Goal: Task Accomplishment & Management: Manage account settings

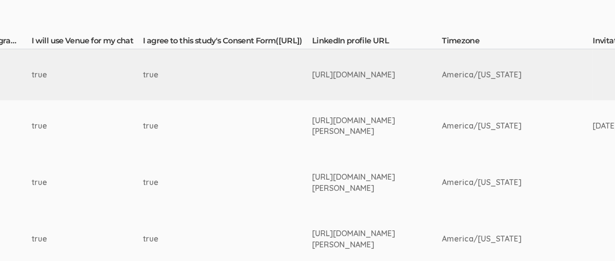
scroll to position [246, 1500]
drag, startPoint x: 276, startPoint y: 74, endPoint x: 464, endPoint y: 74, distance: 187.6
click at [441, 74] on td "[URL][DOMAIN_NAME]" at bounding box center [377, 74] width 130 height 51
copy div "[URL][DOMAIN_NAME]"
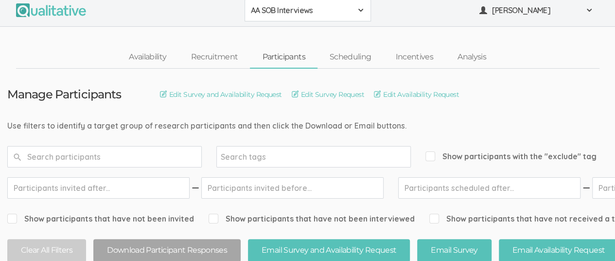
scroll to position [0, 0]
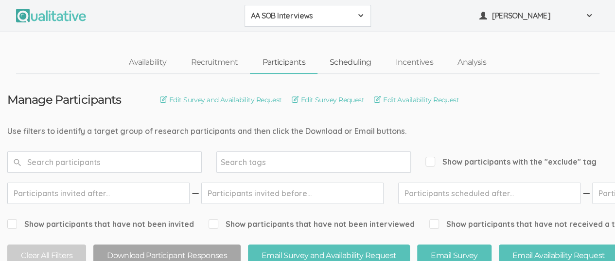
click at [359, 65] on link "Scheduling" at bounding box center [350, 62] width 66 height 21
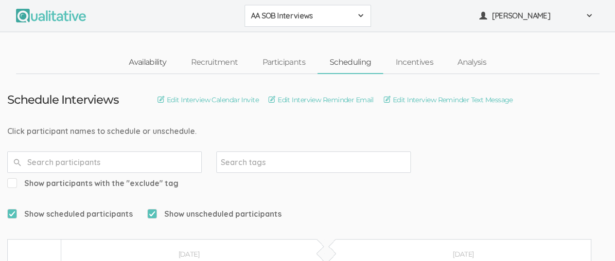
click at [146, 68] on link "Availability" at bounding box center [148, 62] width 62 height 21
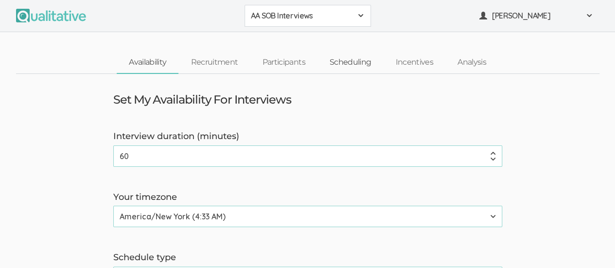
click at [353, 62] on link "Scheduling" at bounding box center [350, 62] width 66 height 21
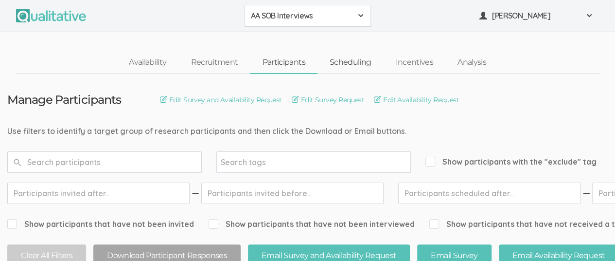
scroll to position [14, 0]
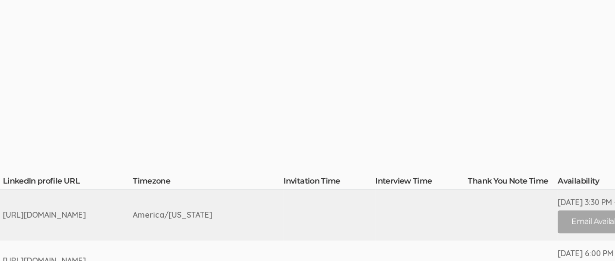
scroll to position [106, 1879]
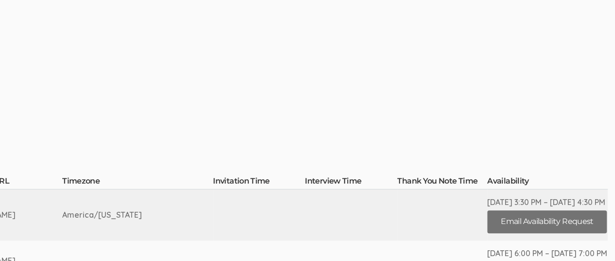
click at [528, 220] on button "Email Availability Request" at bounding box center [547, 221] width 120 height 23
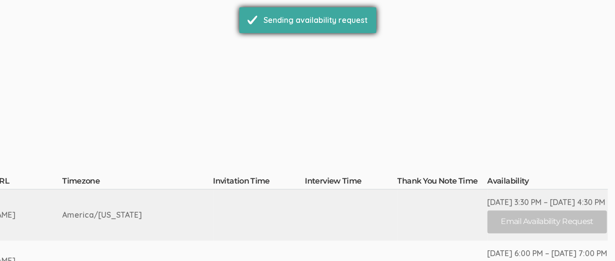
click at [322, 20] on div "Sending availability request" at bounding box center [315, 20] width 104 height 11
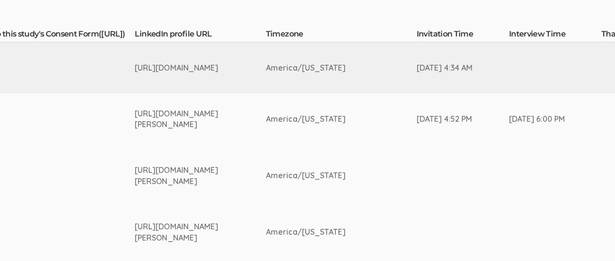
scroll to position [253, 1675]
drag, startPoint x: 102, startPoint y: 67, endPoint x: 268, endPoint y: 53, distance: 167.3
click at [268, 53] on td "[URL][DOMAIN_NAME]" at bounding box center [202, 67] width 131 height 51
copy div "[URL][DOMAIN_NAME]"
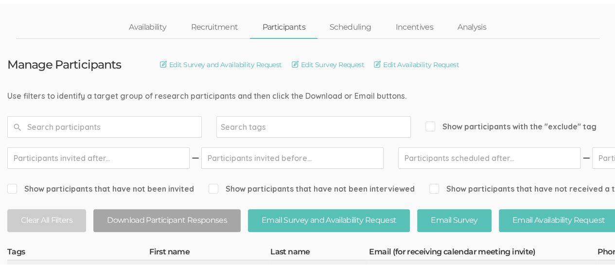
scroll to position [0, 0]
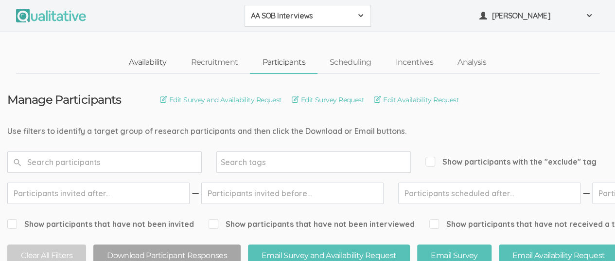
click at [155, 67] on link "Availability" at bounding box center [148, 62] width 62 height 21
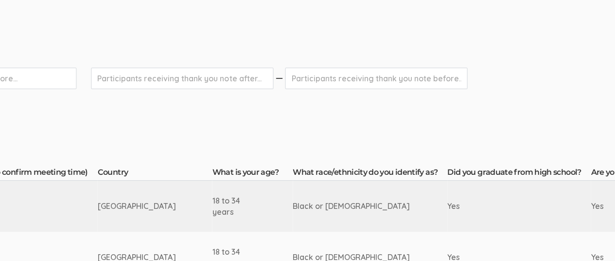
scroll to position [115, 0]
